Goal: Information Seeking & Learning: Learn about a topic

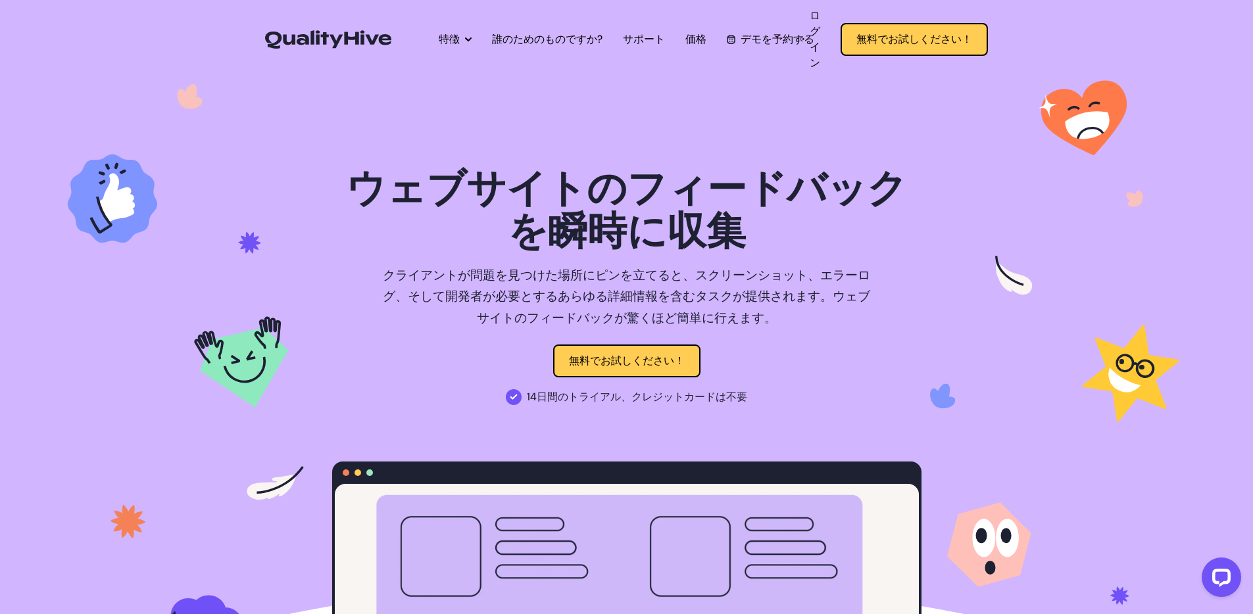
click at [884, 186] on font "ウェブサイトのフィードバックを瞬時に" at bounding box center [626, 211] width 561 height 90
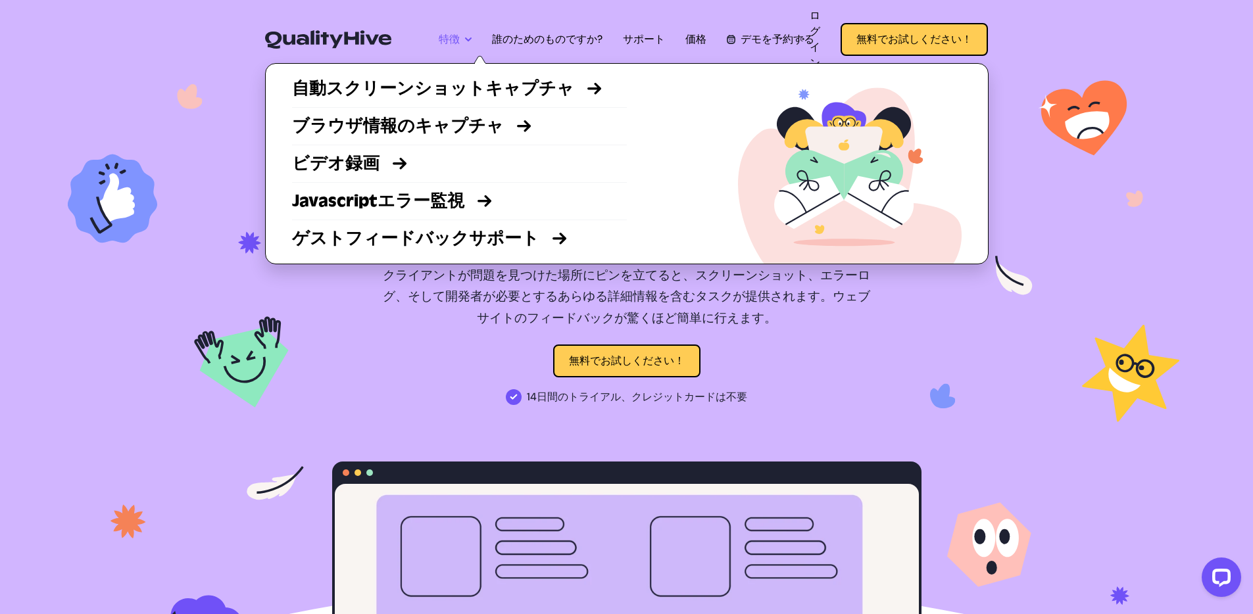
click at [453, 44] on font "特徴" at bounding box center [449, 39] width 21 height 14
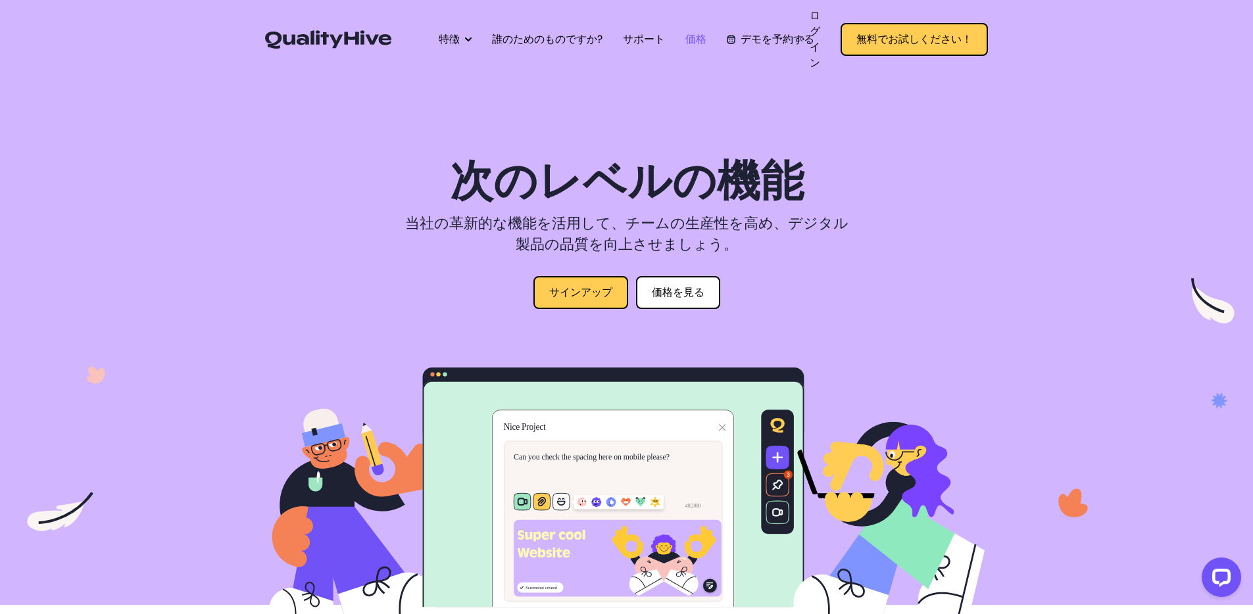
click at [689, 36] on font "価格" at bounding box center [695, 39] width 21 height 14
